Goal: Find specific page/section: Locate a particular part of the current website

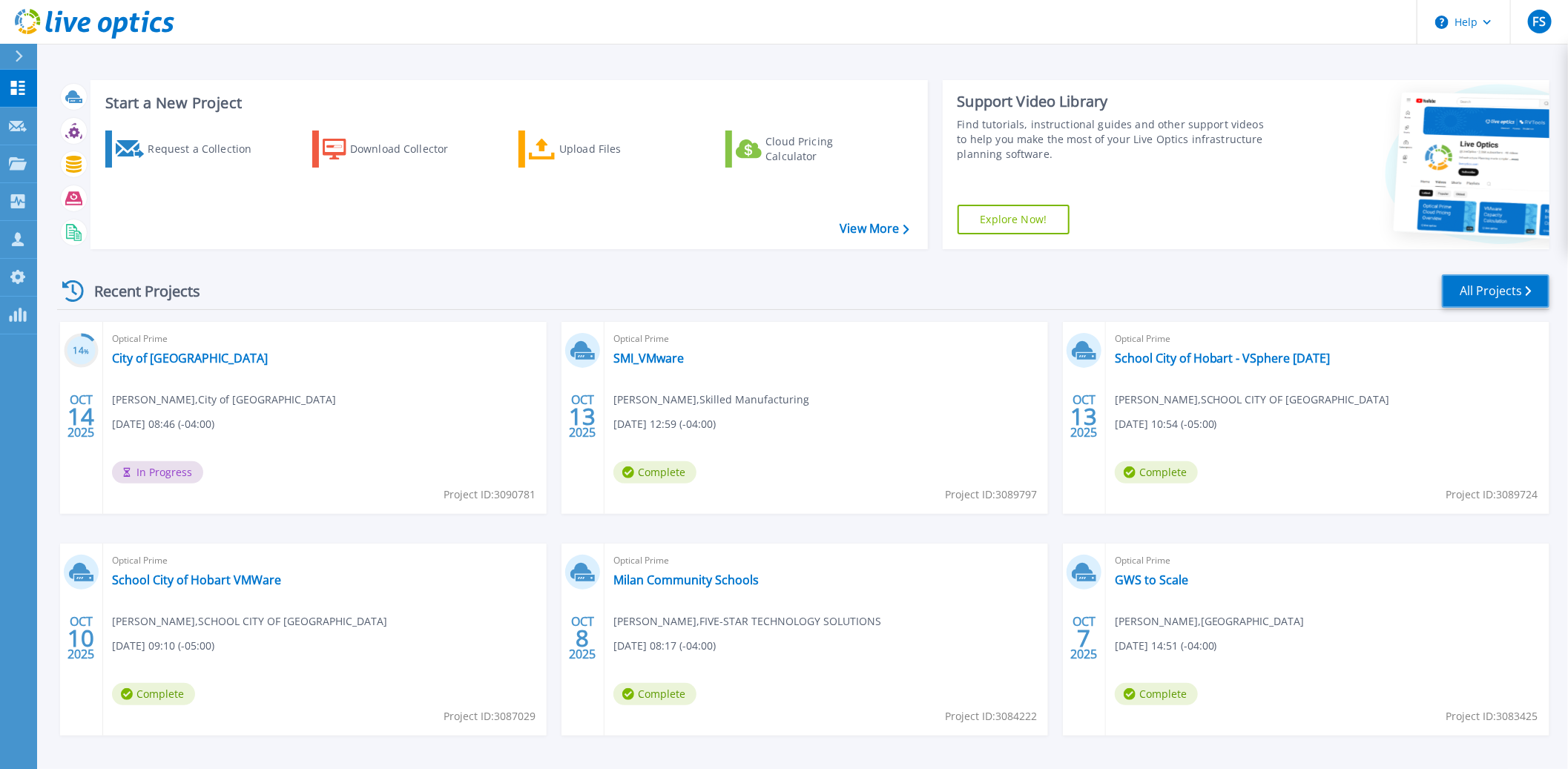
click at [1511, 288] on link "All Projects" at bounding box center [1496, 292] width 108 height 33
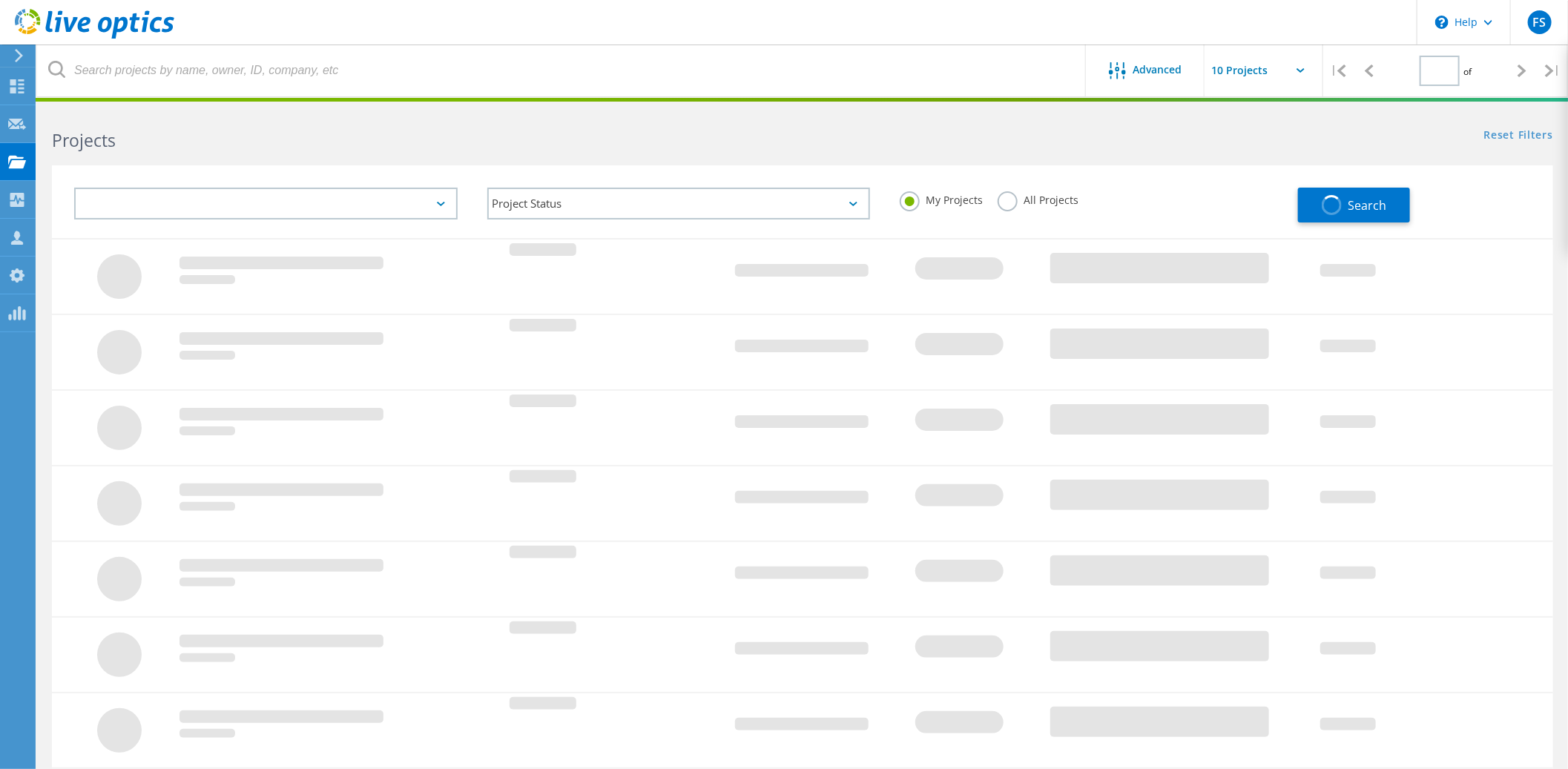
type input "1"
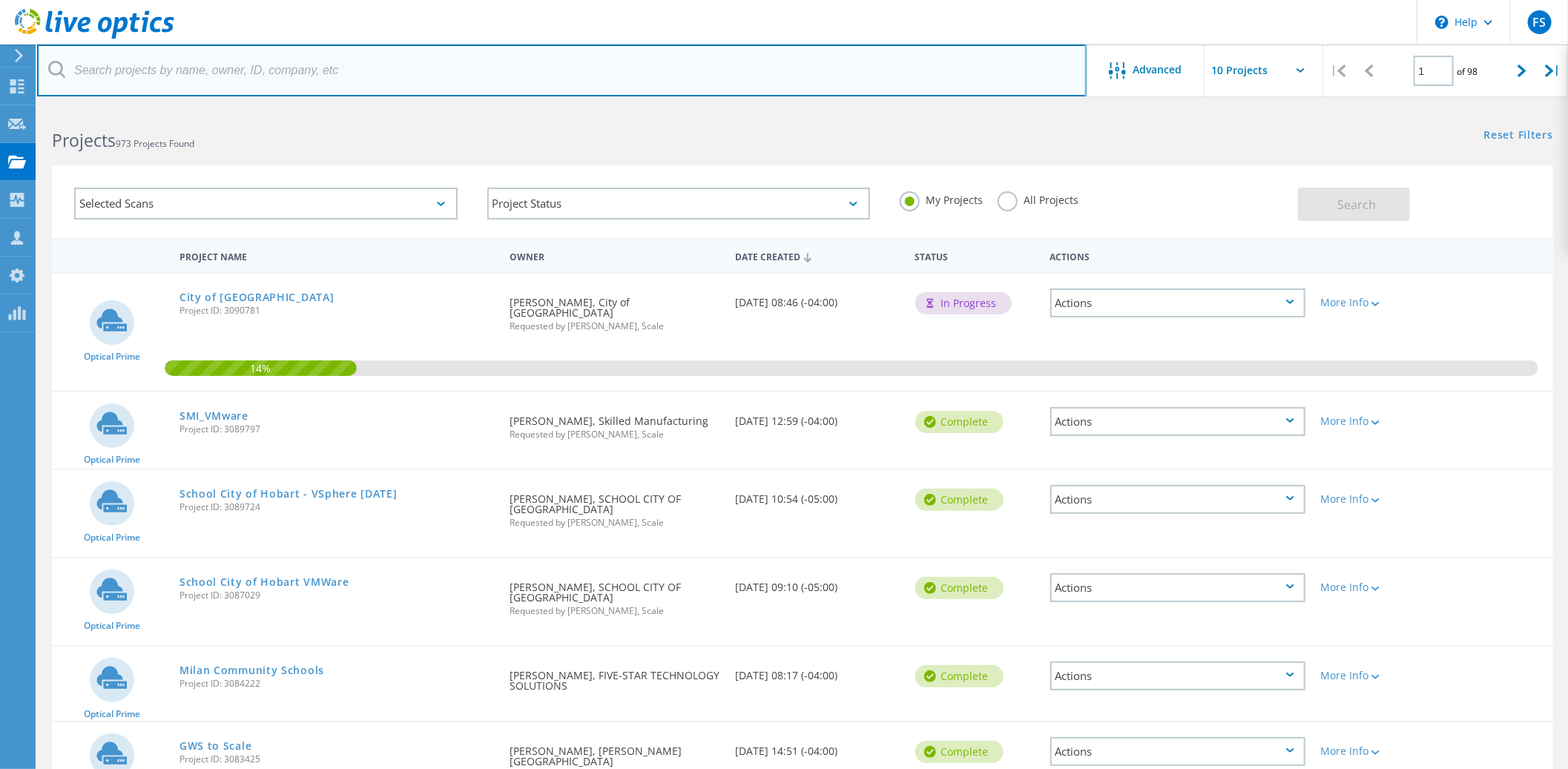
click at [198, 81] on input "text" at bounding box center [561, 69] width 1050 height 52
paste input "kburger@udwiremc.com"
type input "kburger@udwiremc.com"
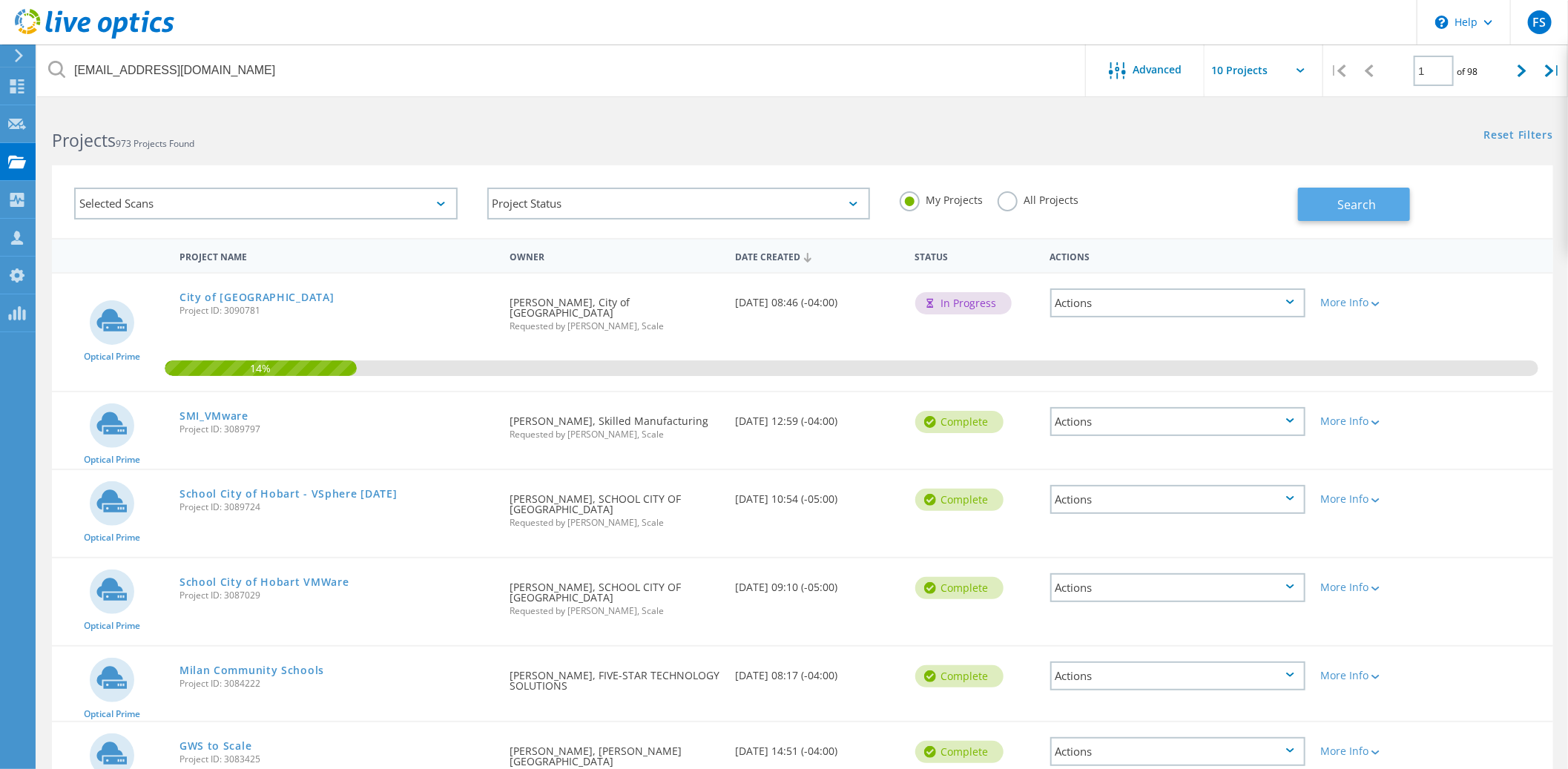
click at [1356, 202] on span "Search" at bounding box center [1356, 204] width 38 height 17
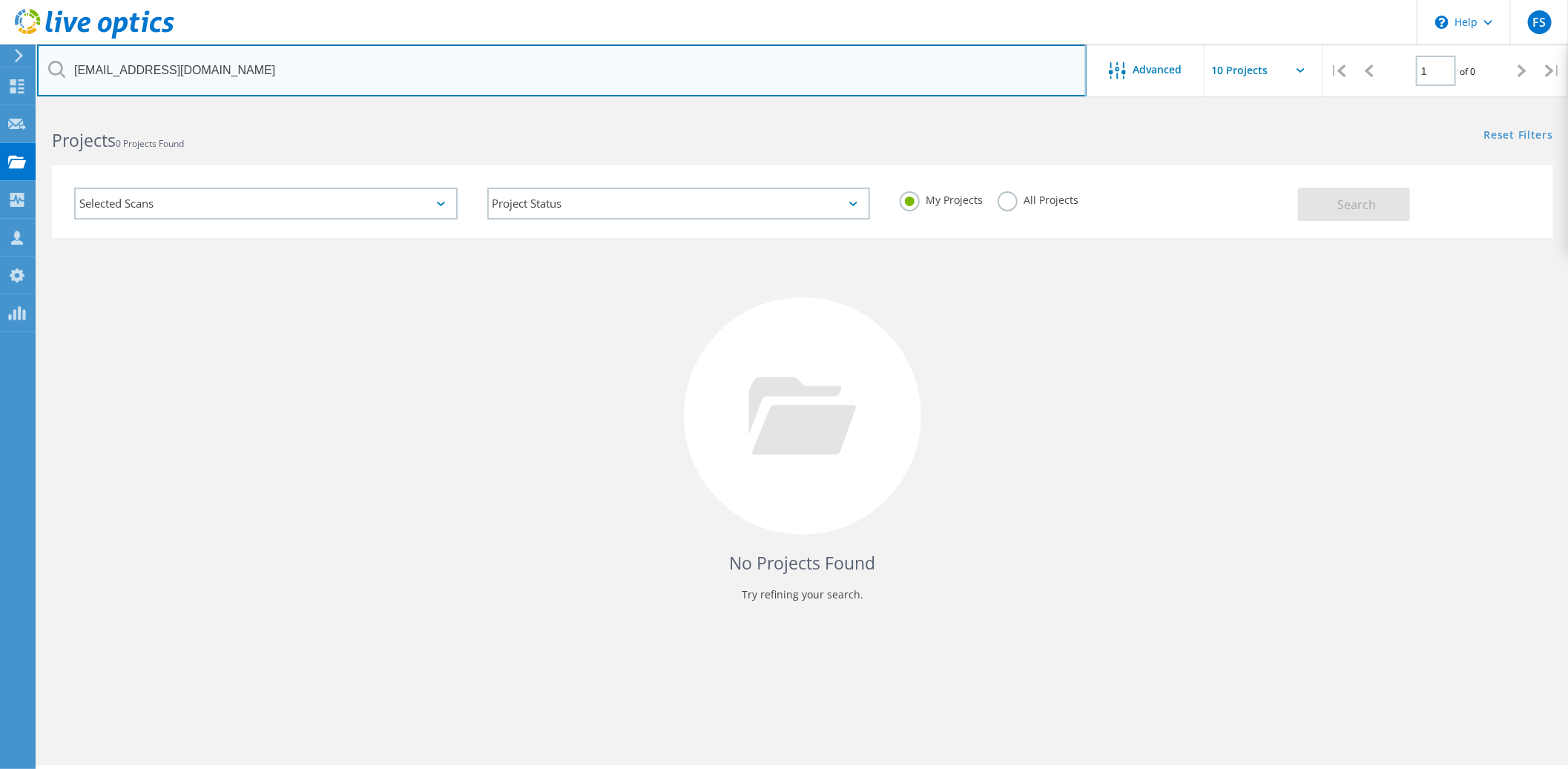
click at [330, 82] on input "kburger@udwiremc.com" at bounding box center [561, 69] width 1050 height 52
click at [333, 84] on input "kburger@udwiremc.com" at bounding box center [561, 69] width 1050 height 52
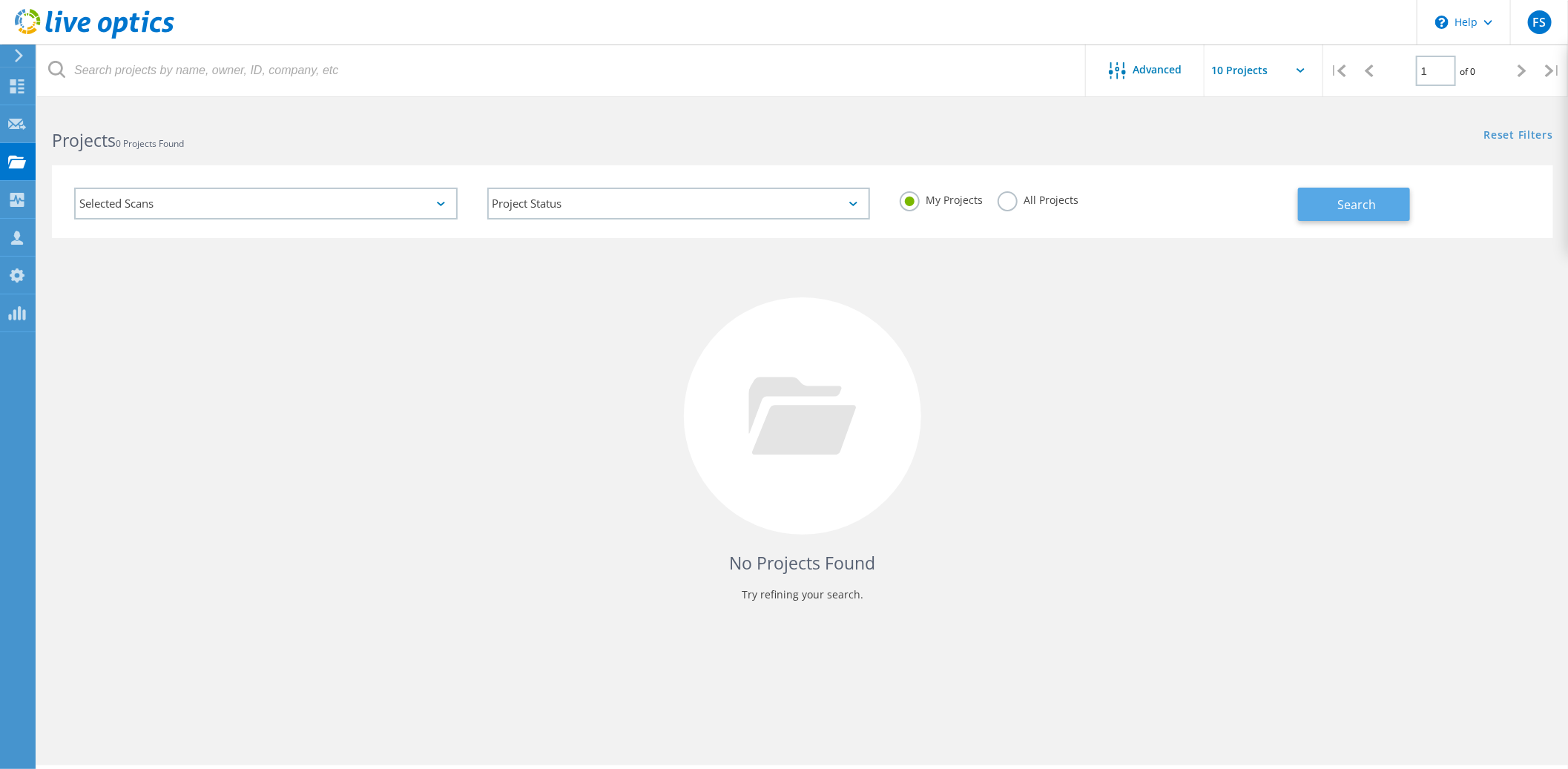
click at [1349, 210] on span "Search" at bounding box center [1356, 204] width 38 height 17
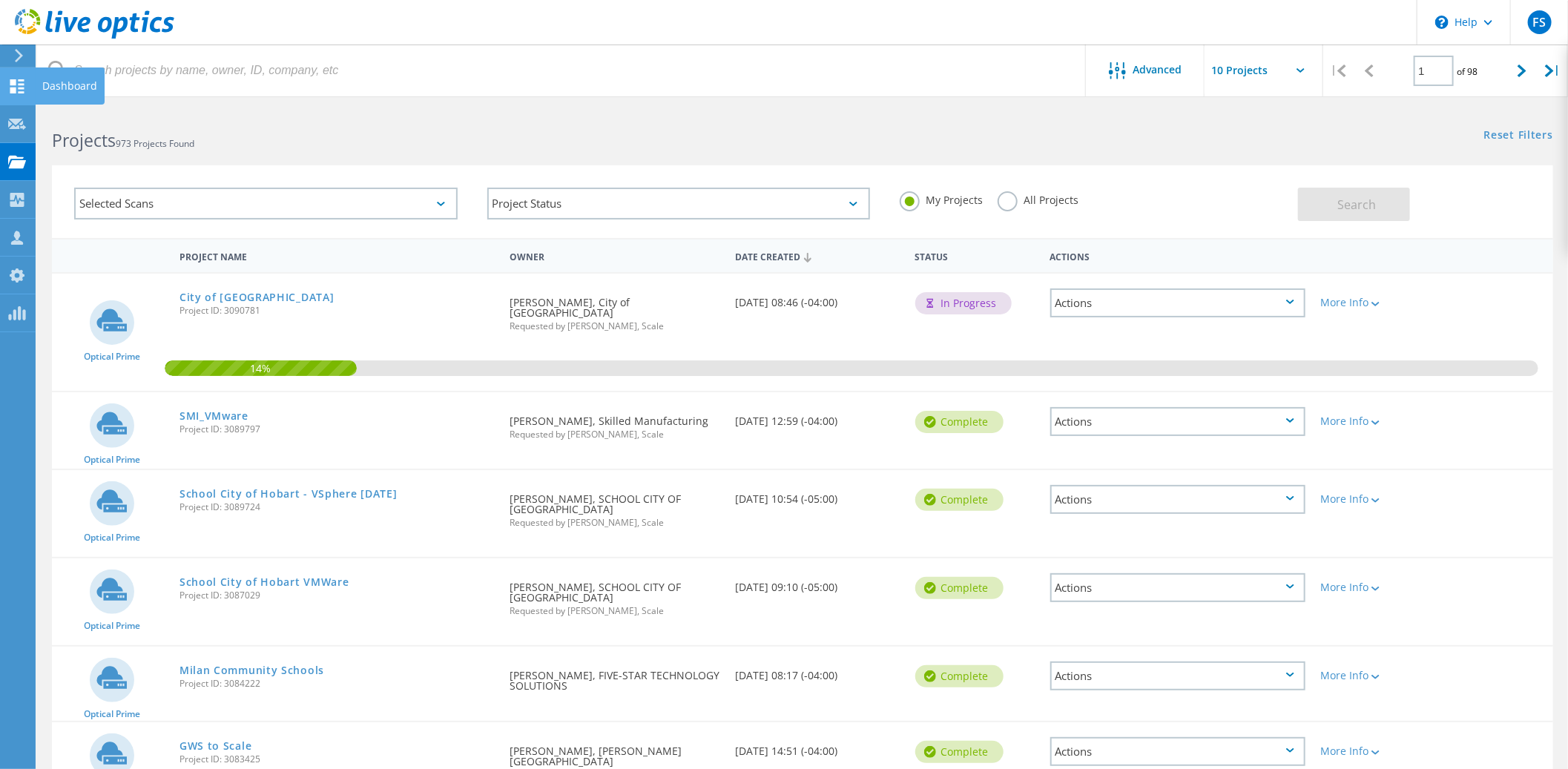
click at [20, 87] on use at bounding box center [18, 86] width 14 height 14
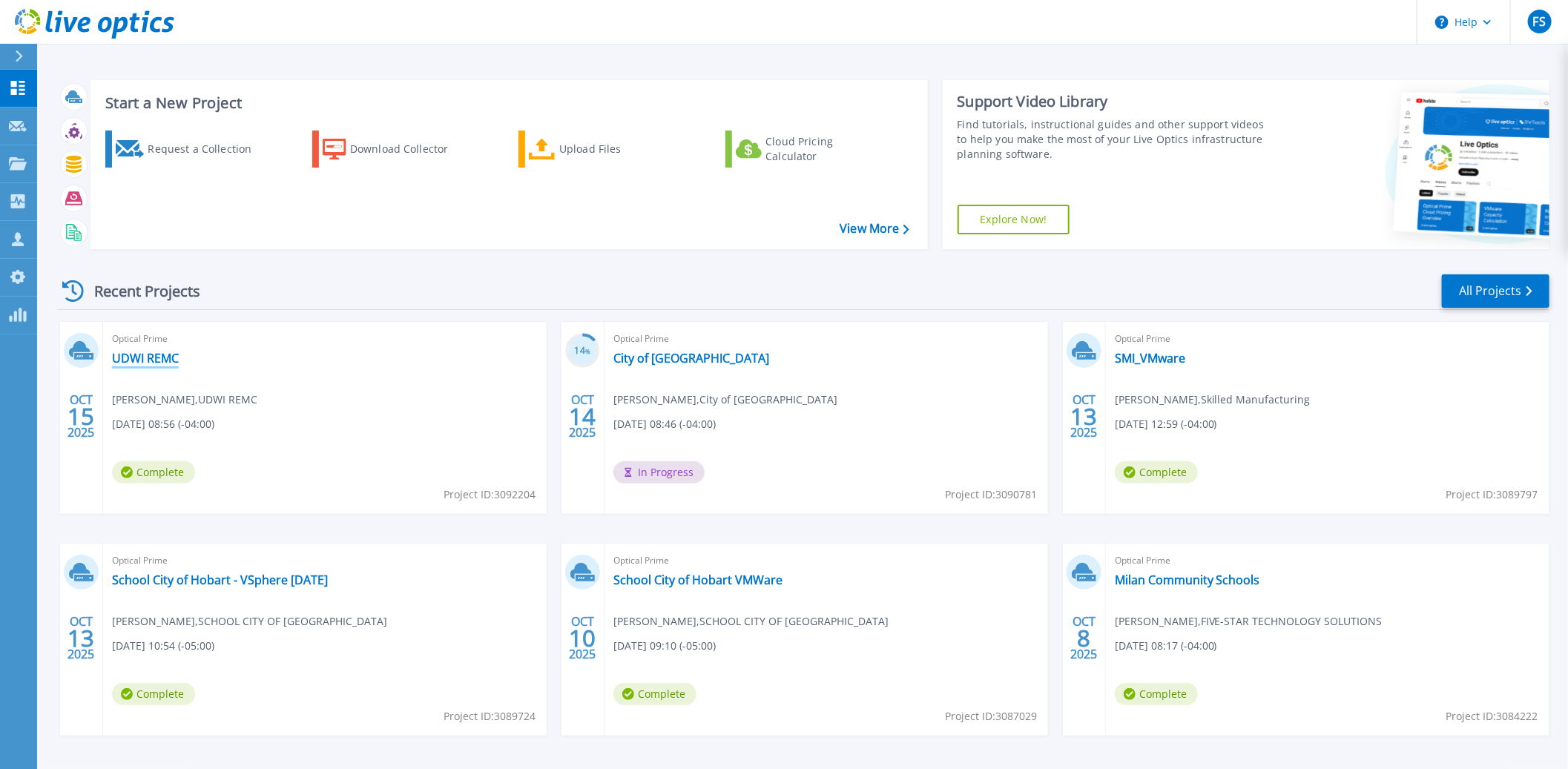
click at [142, 362] on link "UDWI REMC" at bounding box center [146, 358] width 67 height 15
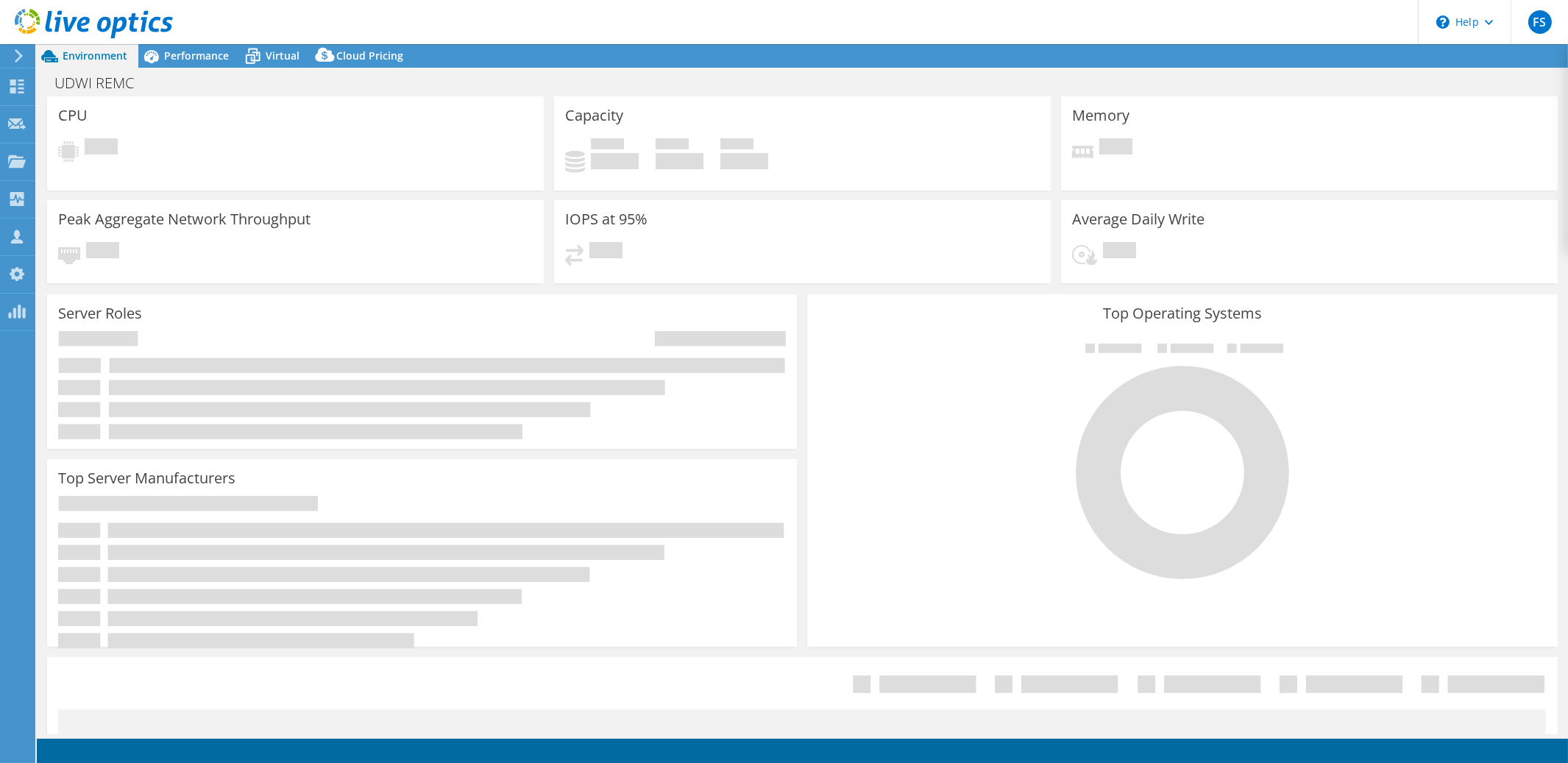
select select "USD"
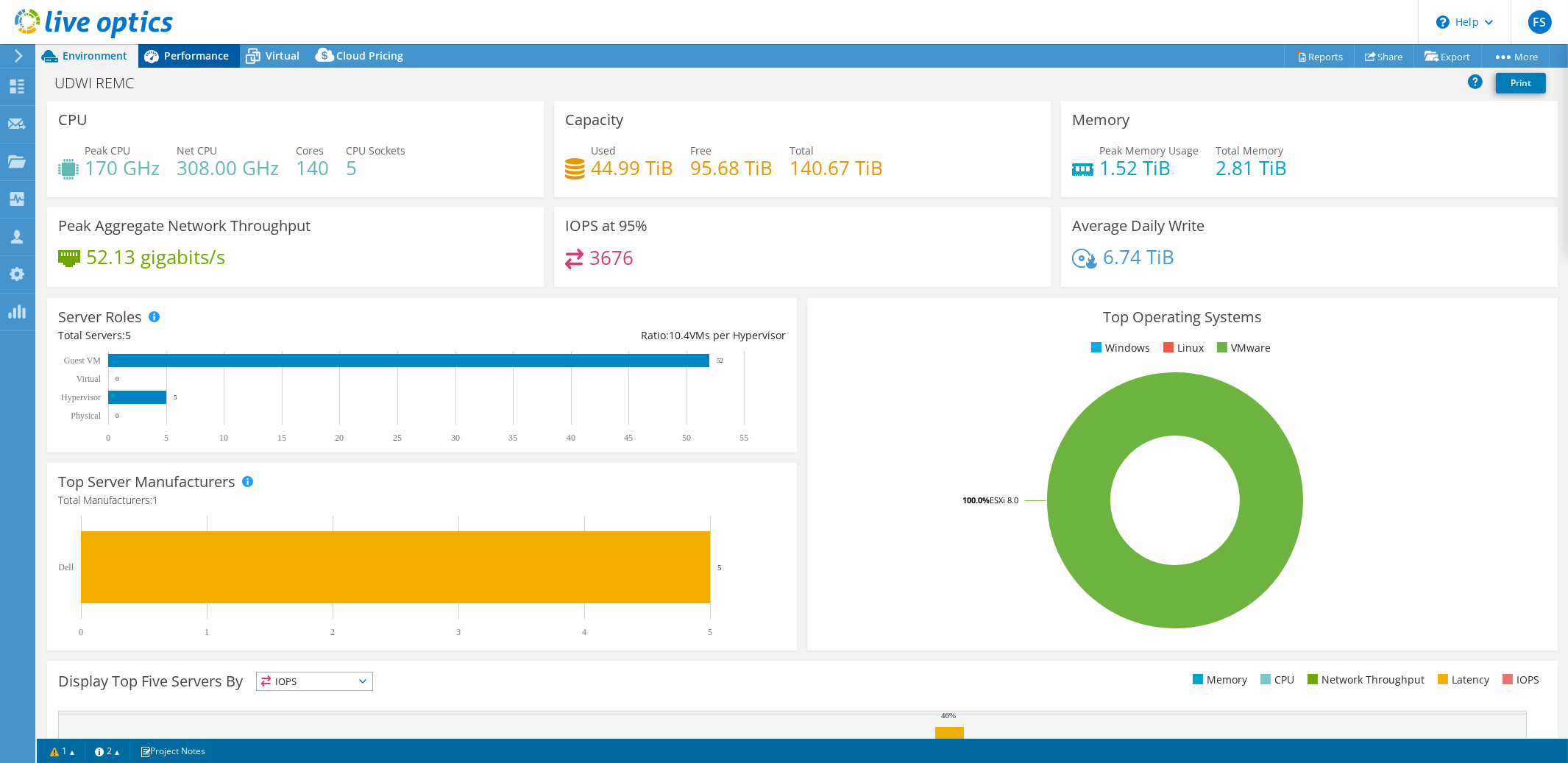
click at [193, 57] on span "Performance" at bounding box center [196, 55] width 65 height 14
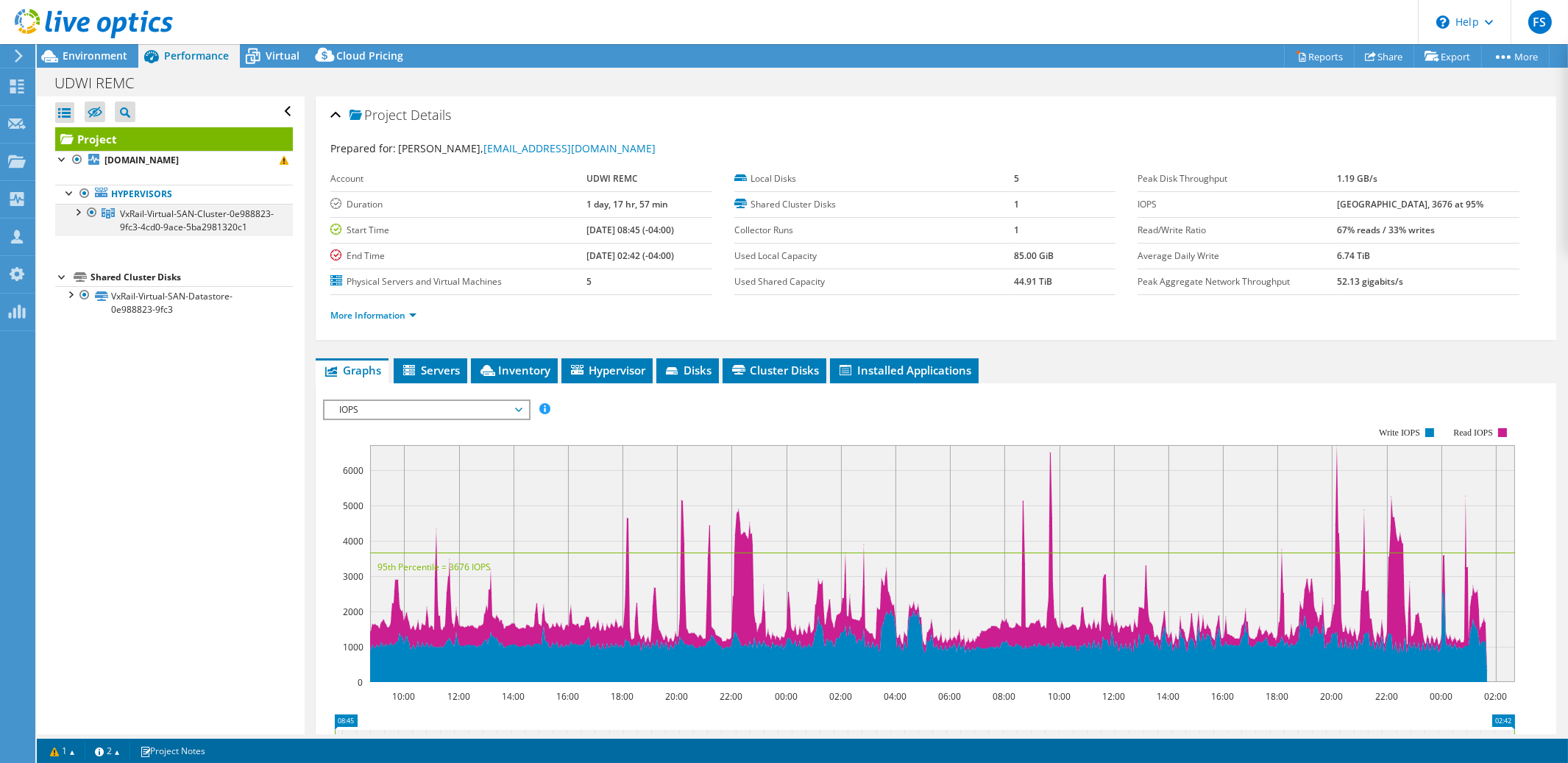
click at [81, 214] on div at bounding box center [77, 211] width 15 height 15
